Goal: Information Seeking & Learning: Learn about a topic

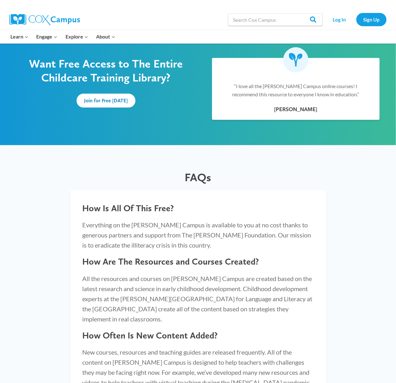
scroll to position [420, 0]
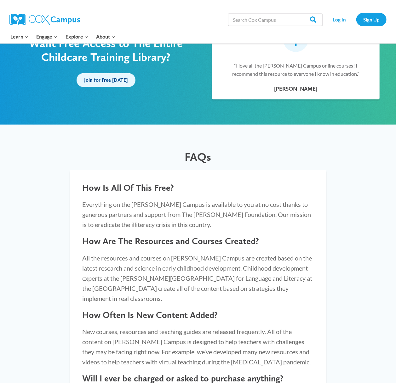
click at [97, 81] on span "Join for Free Today" at bounding box center [106, 80] width 44 height 6
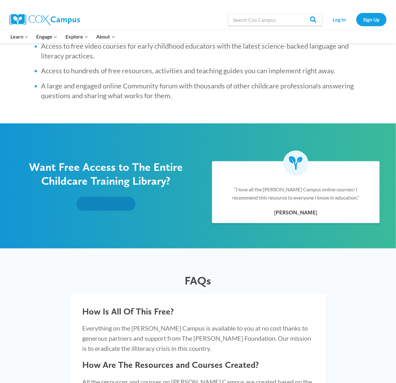
scroll to position [210, 0]
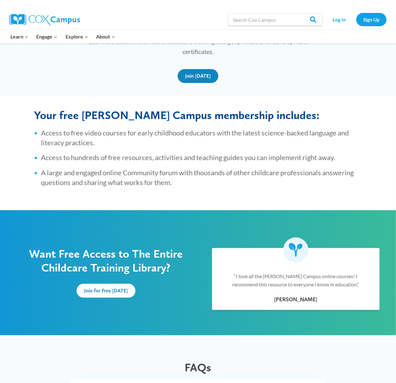
click at [198, 69] on div "Join Today" at bounding box center [198, 76] width 244 height 14
click at [197, 77] on span "Join Today" at bounding box center [198, 76] width 26 height 6
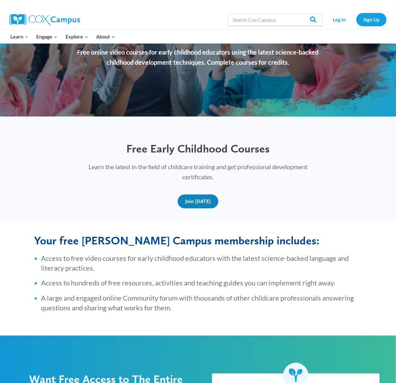
scroll to position [0, 0]
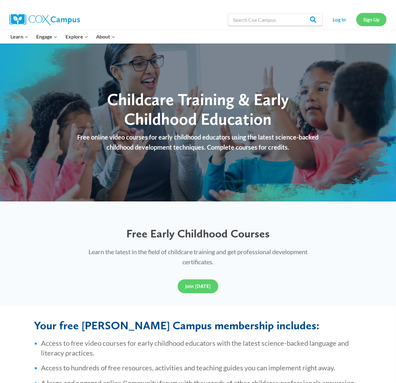
click at [375, 20] on link "Sign Up" at bounding box center [372, 19] width 30 height 13
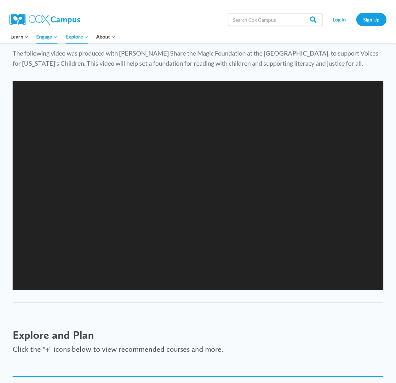
scroll to position [631, 0]
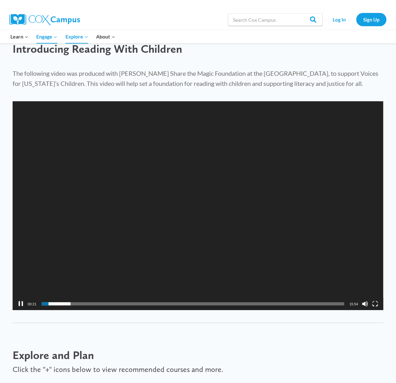
click at [21, 303] on button "Pause" at bounding box center [21, 303] width 6 height 6
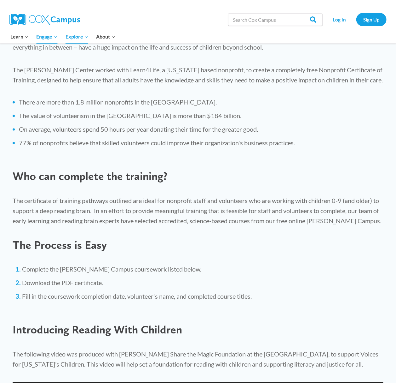
scroll to position [420, 0]
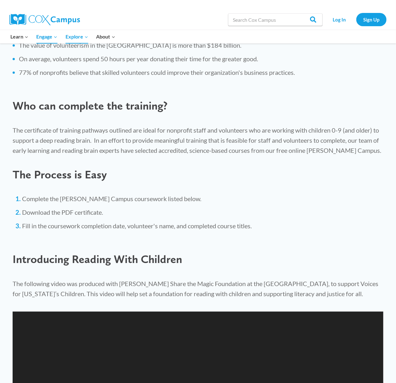
click at [322, 185] on div "The Process is Easy" at bounding box center [198, 174] width 384 height 26
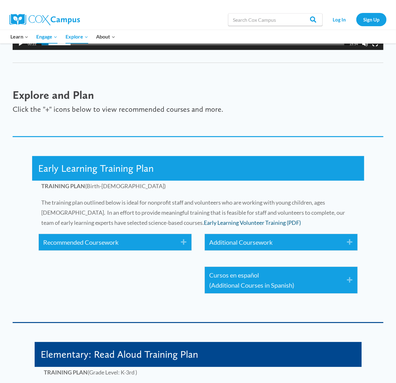
scroll to position [911, 0]
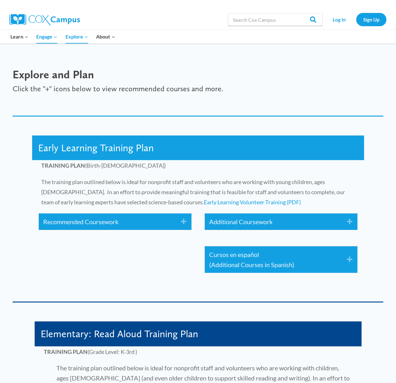
click at [77, 219] on link "Recommended Coursework" at bounding box center [108, 221] width 128 height 10
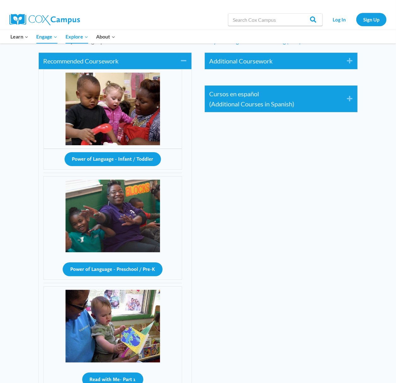
scroll to position [1051, 0]
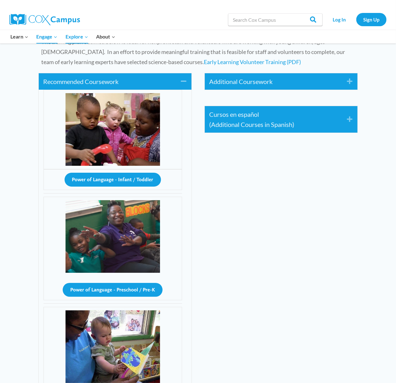
click at [307, 85] on link "Additional Coursework" at bounding box center [274, 81] width 128 height 10
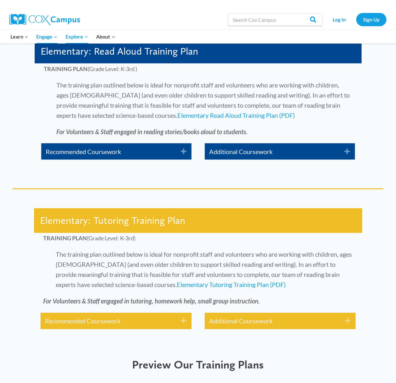
scroll to position [1612, 0]
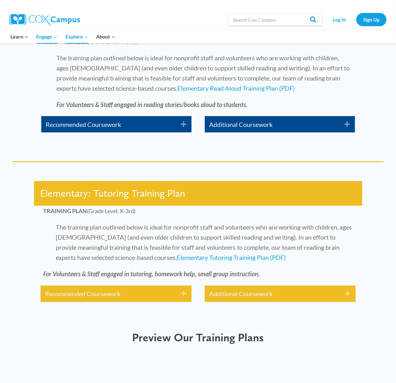
click at [290, 248] on p "The training plan outlined below is ideal for nonprofit staff and volunteers wh…" at bounding box center [199, 242] width 310 height 40
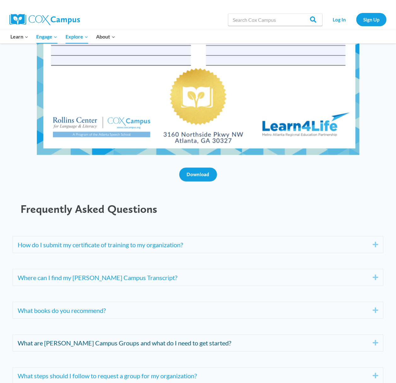
scroll to position [2663, 0]
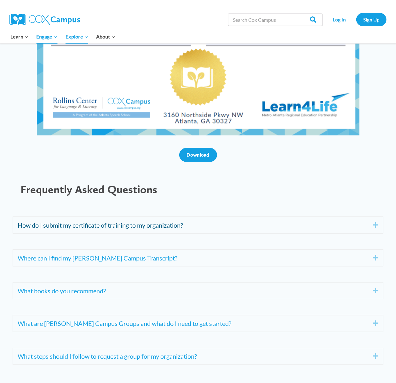
click at [178, 230] on link "How do I submit my certificate of training to my organization?" at bounding box center [191, 225] width 346 height 10
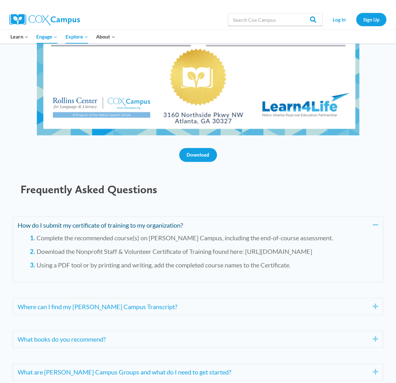
click at [178, 230] on link "How do I submit my certificate of training to my organization?" at bounding box center [191, 225] width 346 height 10
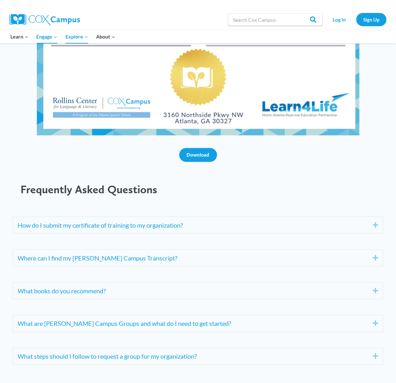
click at [148, 243] on div "How do I submit my certificate of training to my organization? Expand Complete …" at bounding box center [198, 226] width 384 height 33
click at [107, 263] on link "Where can I find my Cox Campus Transcript?" at bounding box center [191, 258] width 346 height 10
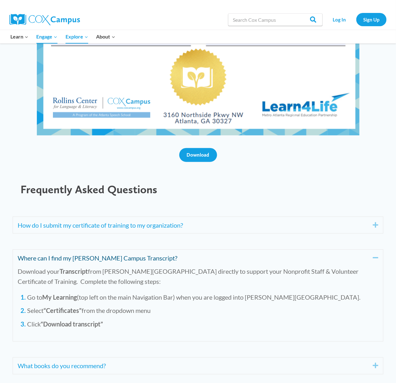
scroll to position [2733, 0]
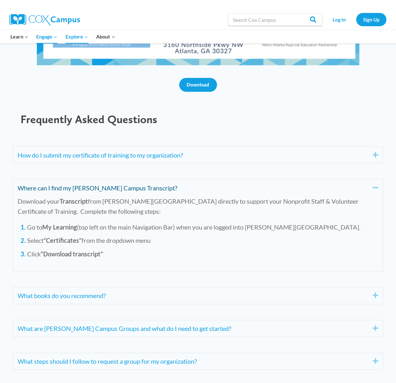
click at [112, 189] on link "Where can I find my Cox Campus Transcript?" at bounding box center [191, 188] width 346 height 10
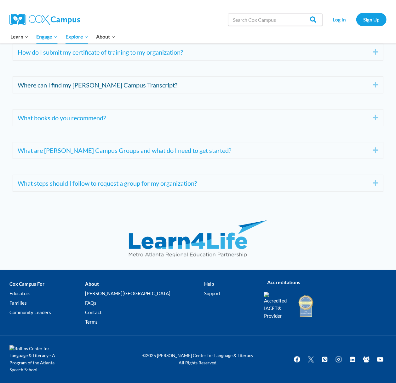
scroll to position [2840, 0]
click at [134, 183] on link "What steps should I follow to request a group for my organization?" at bounding box center [191, 183] width 346 height 10
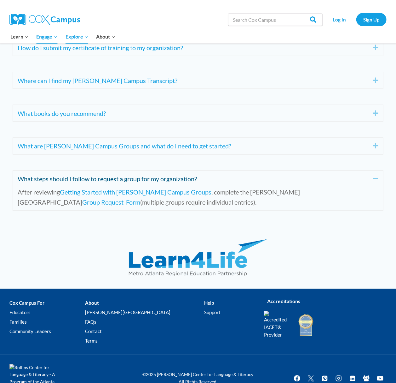
click at [207, 182] on link "What steps should I follow to request a group for my organization?" at bounding box center [191, 179] width 346 height 10
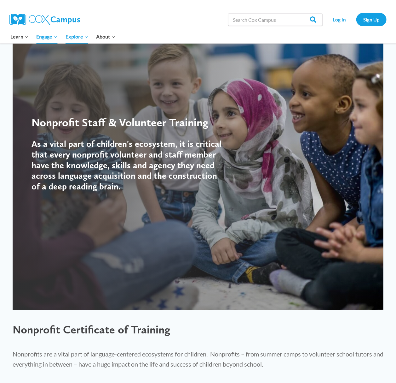
scroll to position [0, 0]
